Goal: Task Accomplishment & Management: Manage account settings

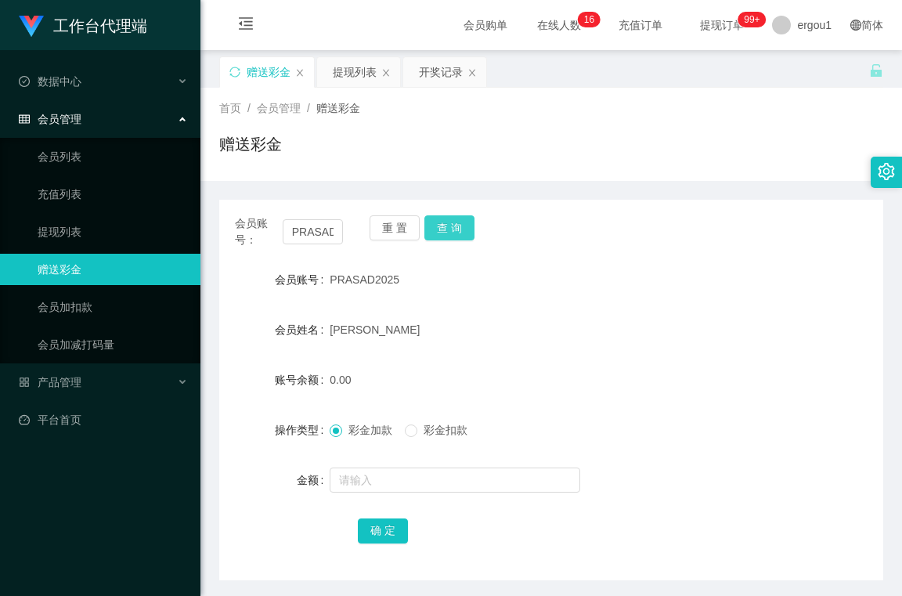
scroll to position [0, 23]
click at [467, 226] on button "查 询" at bounding box center [450, 227] width 50 height 25
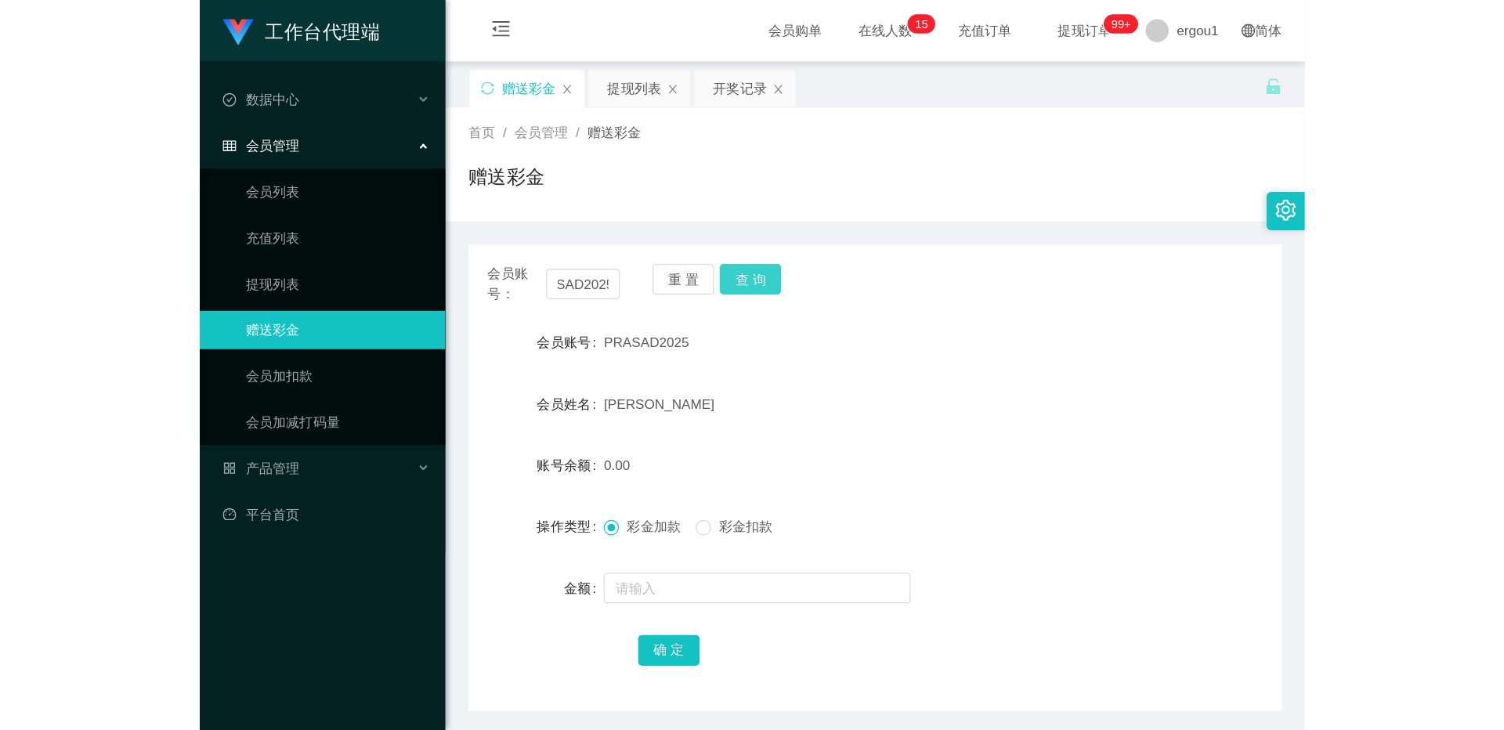
scroll to position [0, 0]
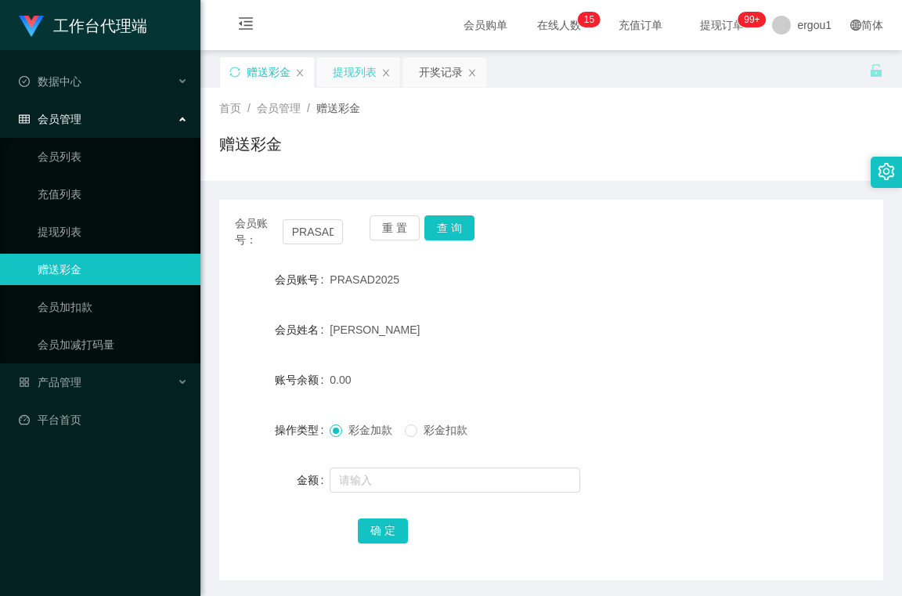
click at [347, 68] on div "提现列表" at bounding box center [355, 72] width 44 height 30
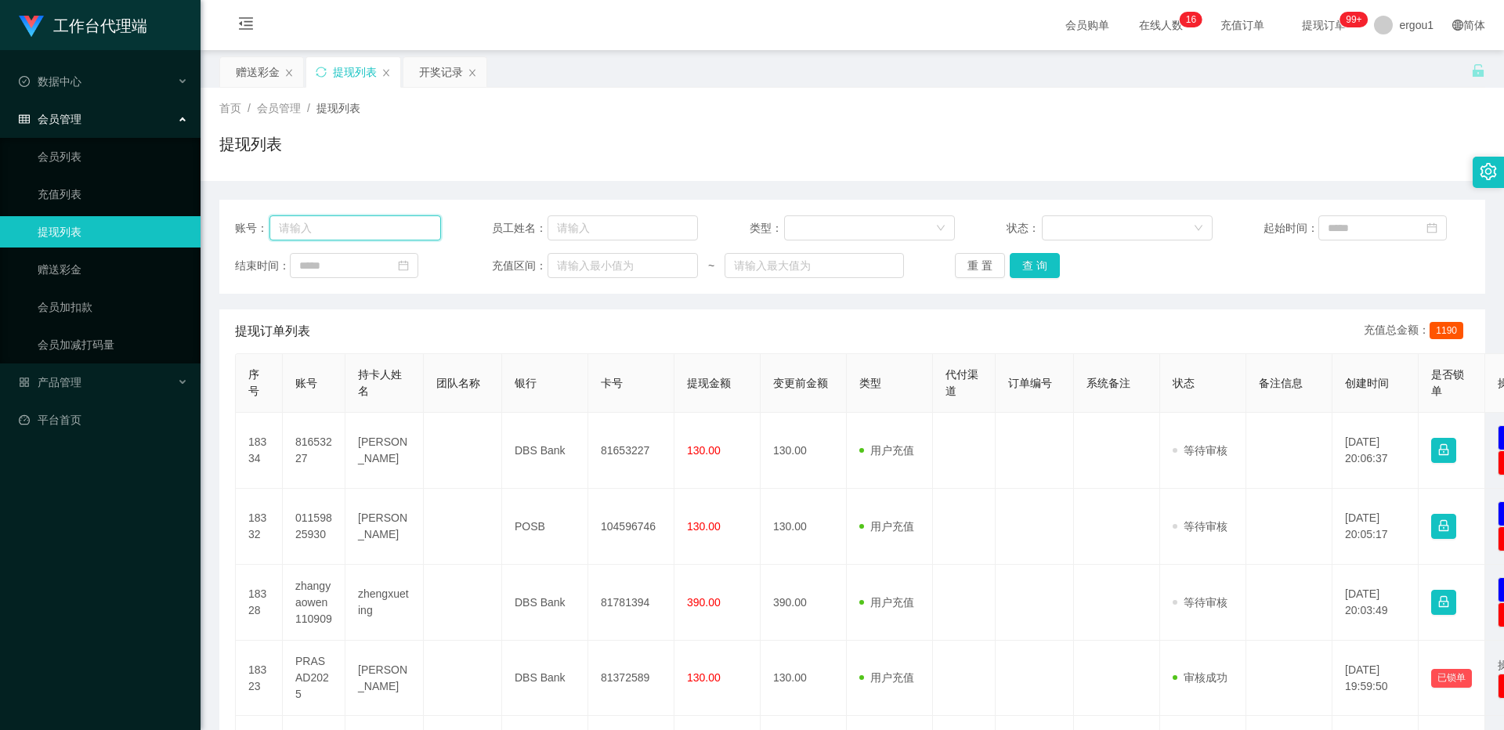
click at [331, 227] on input "text" at bounding box center [355, 227] width 172 height 25
click at [233, 65] on div "赠送彩金" at bounding box center [261, 72] width 83 height 30
click at [255, 70] on div "赠送彩金" at bounding box center [258, 72] width 44 height 30
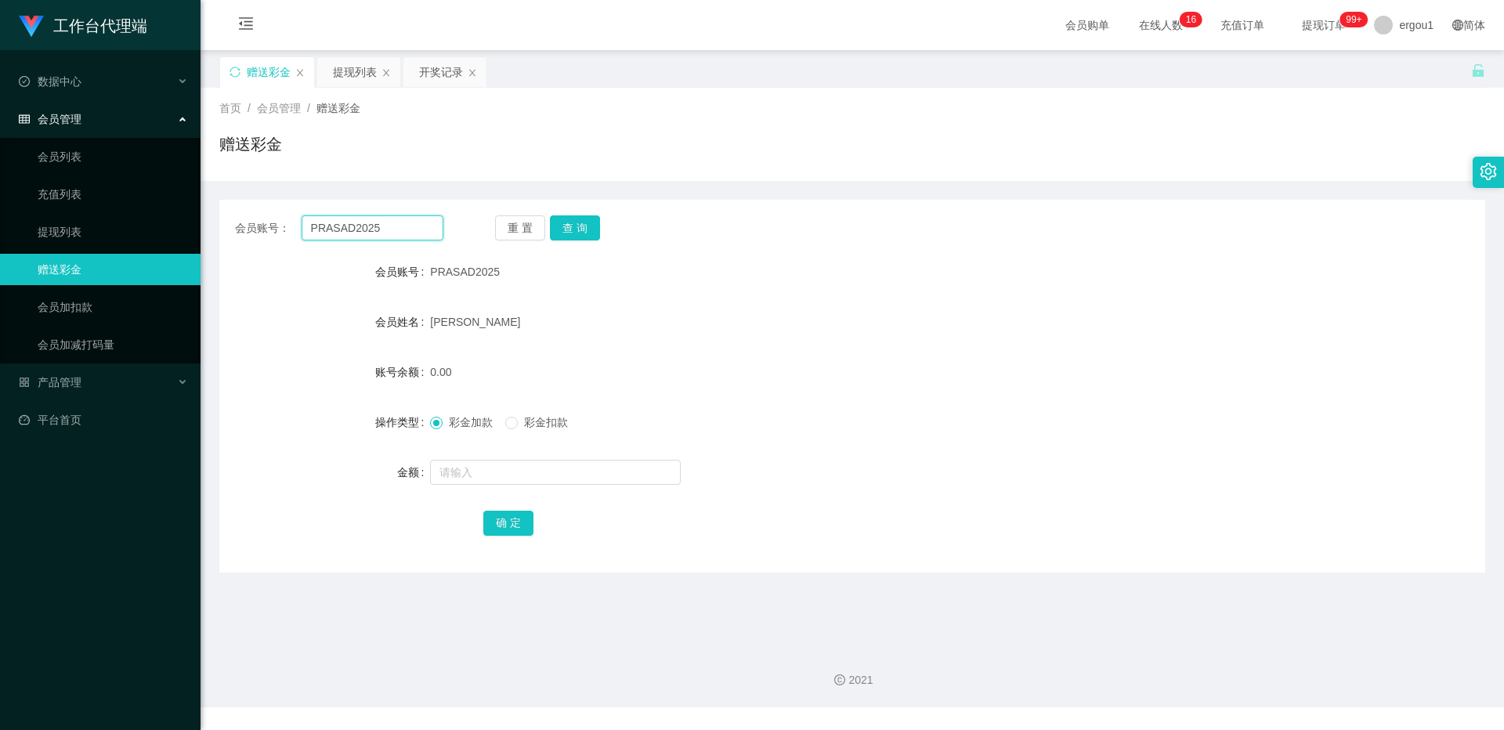
click at [339, 230] on input "PRASAD2025" at bounding box center [373, 227] width 142 height 25
click at [367, 82] on div "提现列表" at bounding box center [355, 72] width 44 height 30
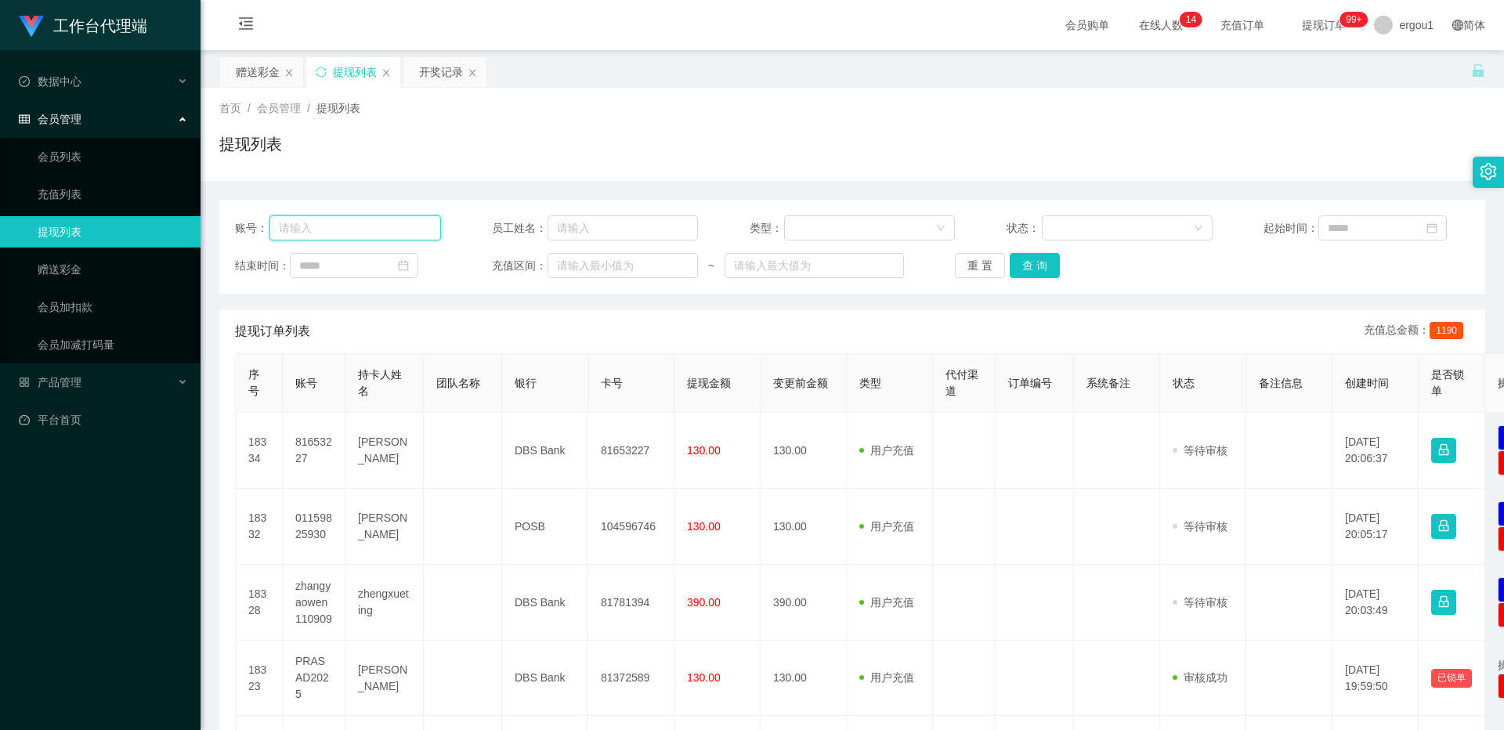
click at [385, 229] on input "text" at bounding box center [355, 227] width 172 height 25
paste input "PRASAD2025"
type input "PRASAD2025"
click at [901, 260] on button "查 询" at bounding box center [1035, 265] width 50 height 25
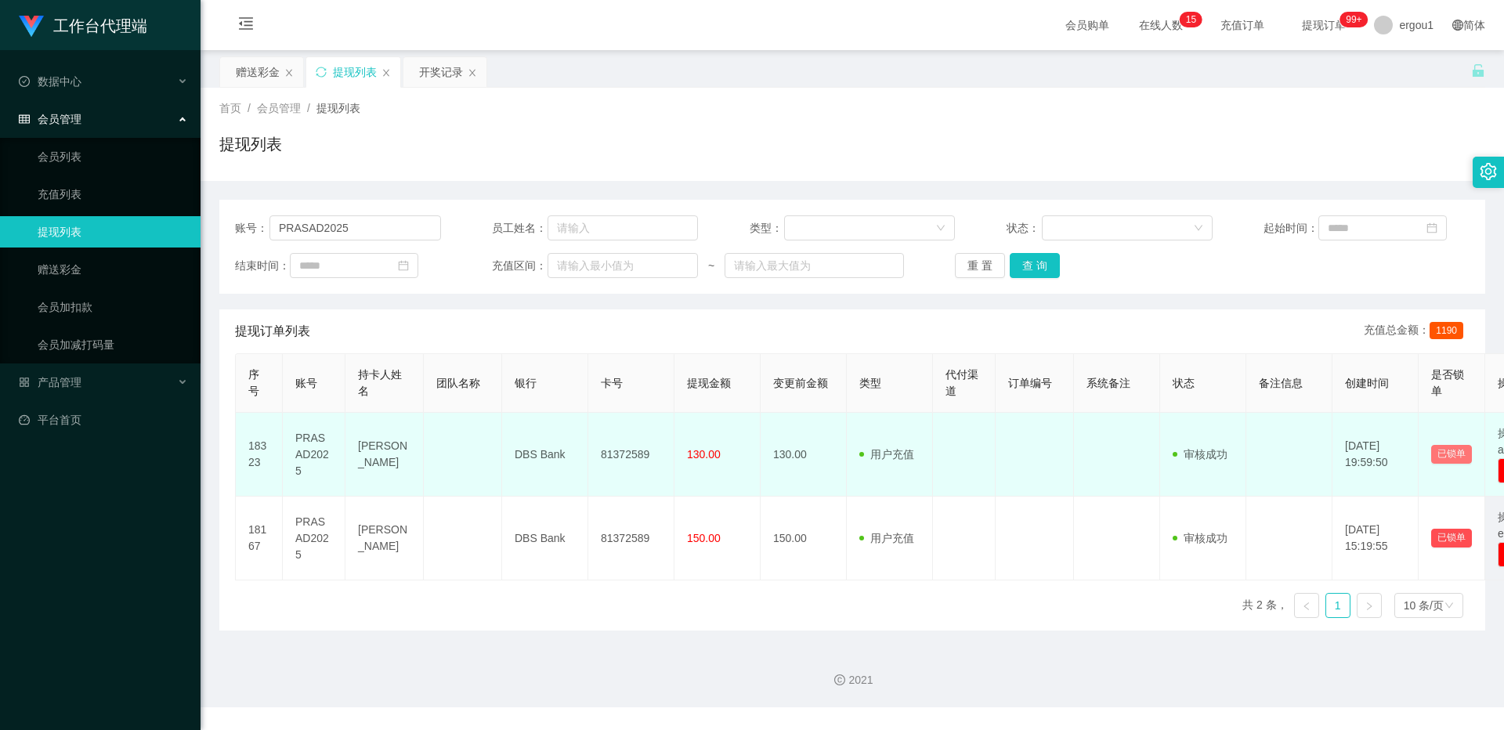
click at [901, 452] on button "已锁单" at bounding box center [1451, 454] width 41 height 19
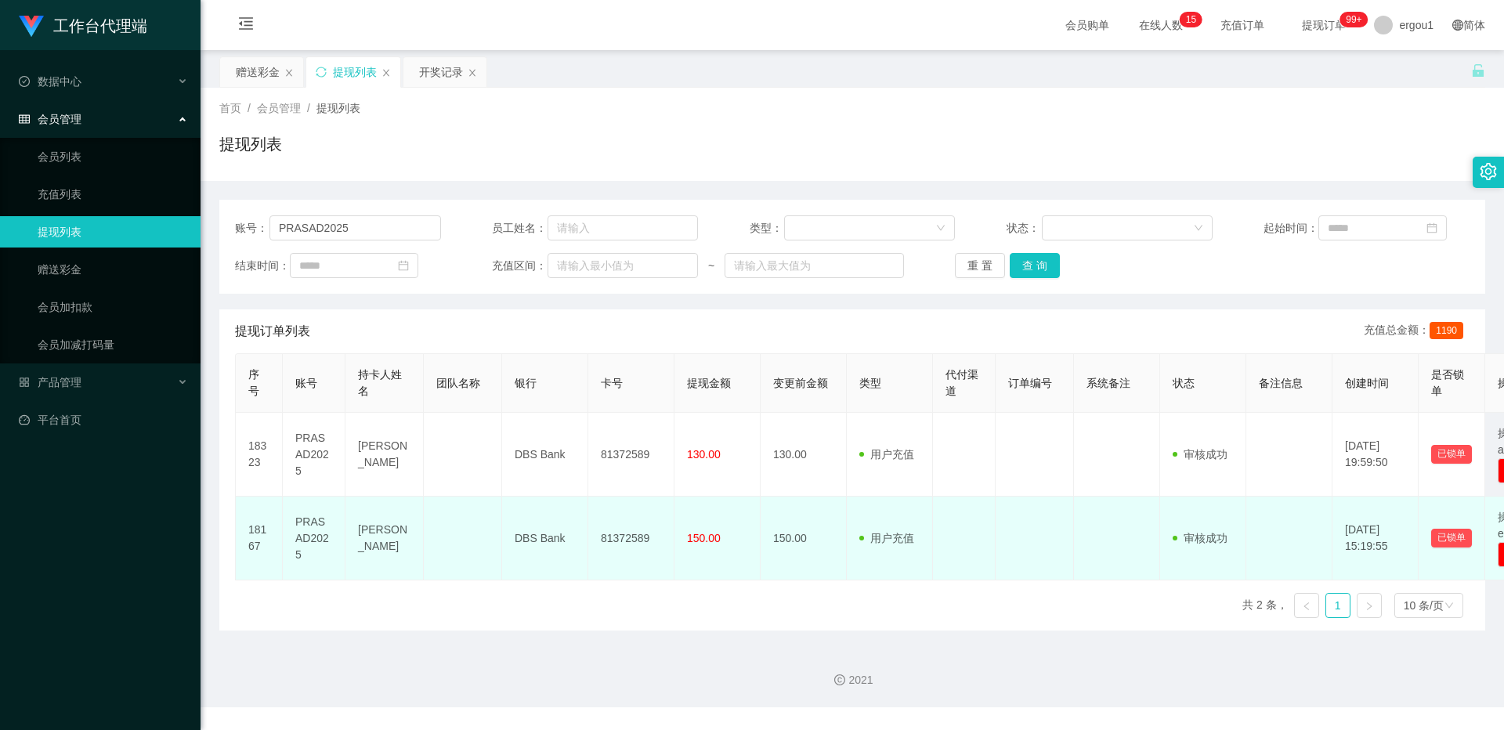
click at [901, 549] on td "已锁单" at bounding box center [1451, 539] width 67 height 84
click at [901, 534] on button "已锁单" at bounding box center [1451, 538] width 41 height 19
